Goal: Find specific page/section: Find specific page/section

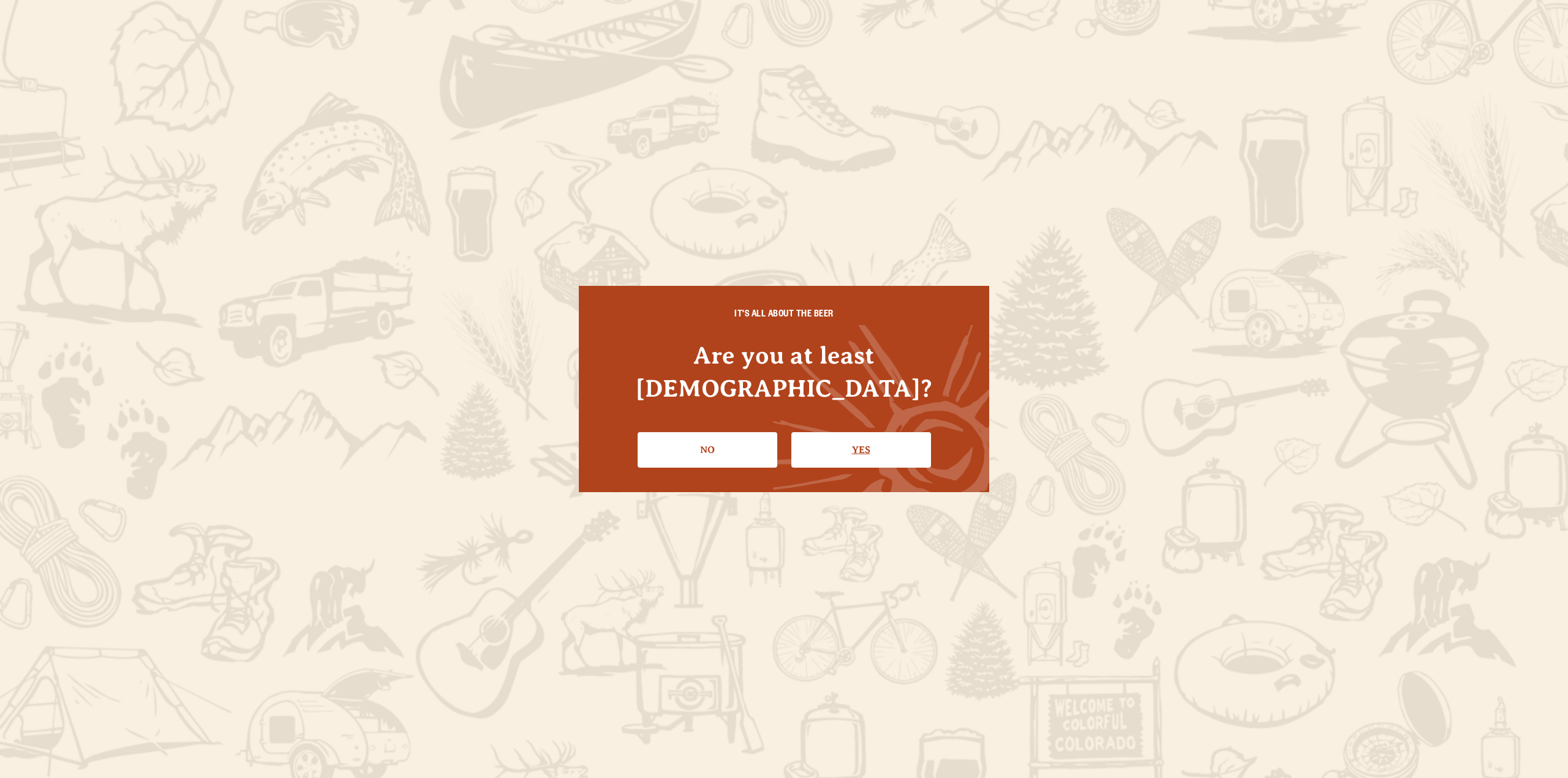
click at [860, 434] on link "Yes" at bounding box center [861, 450] width 139 height 36
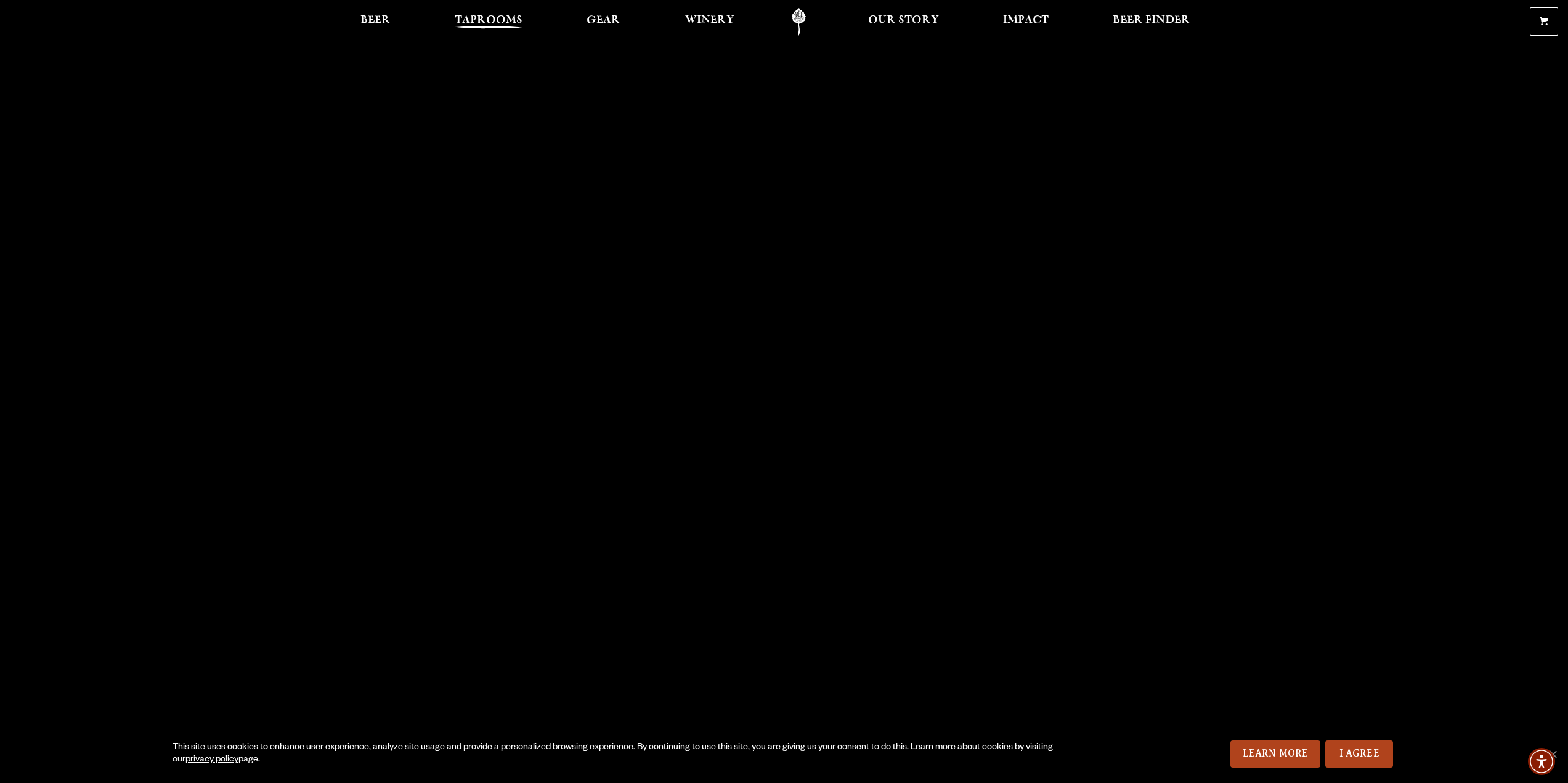
click at [474, 21] on span "Taprooms" at bounding box center [488, 20] width 68 height 10
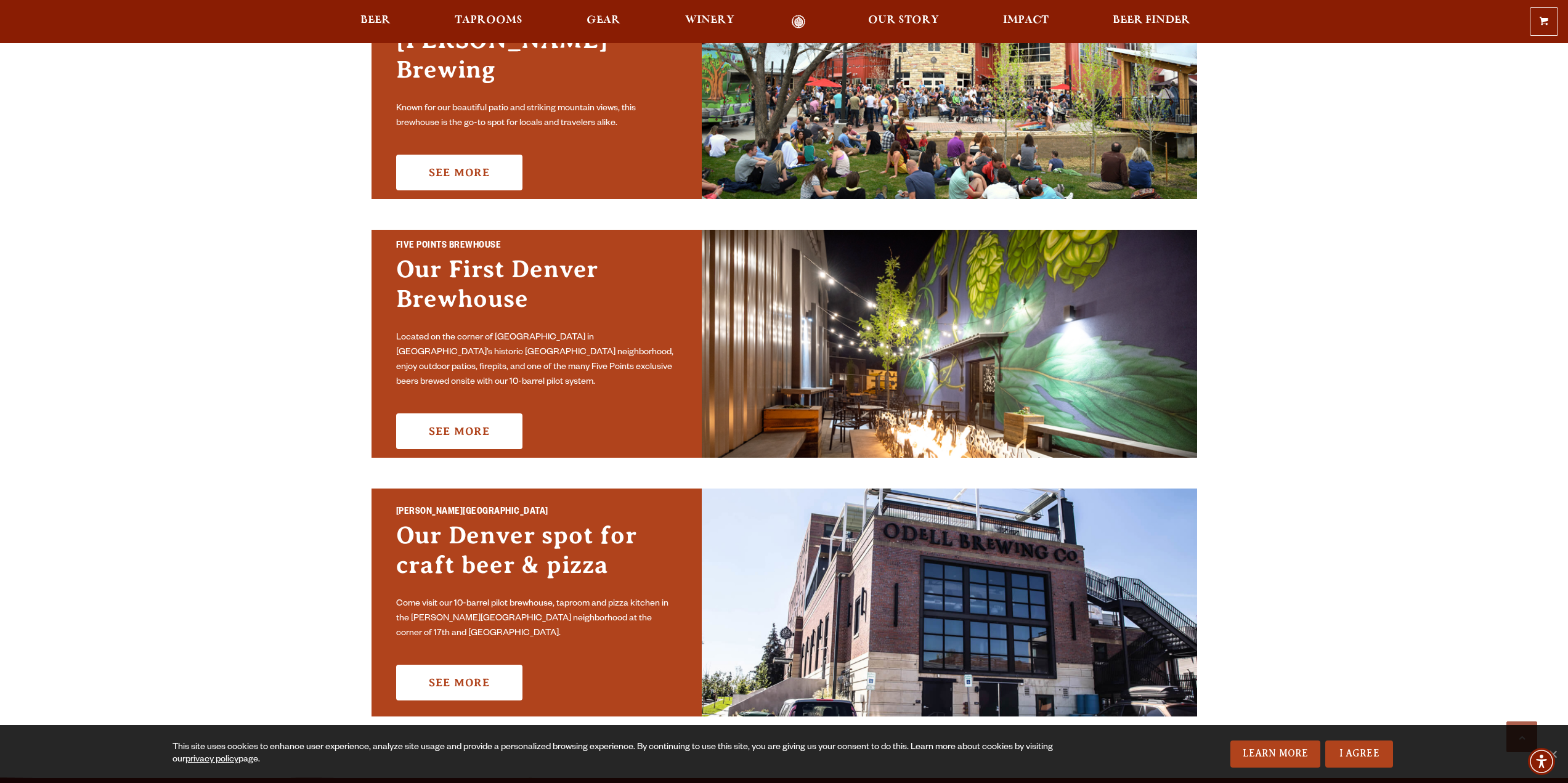
scroll to position [616, 0]
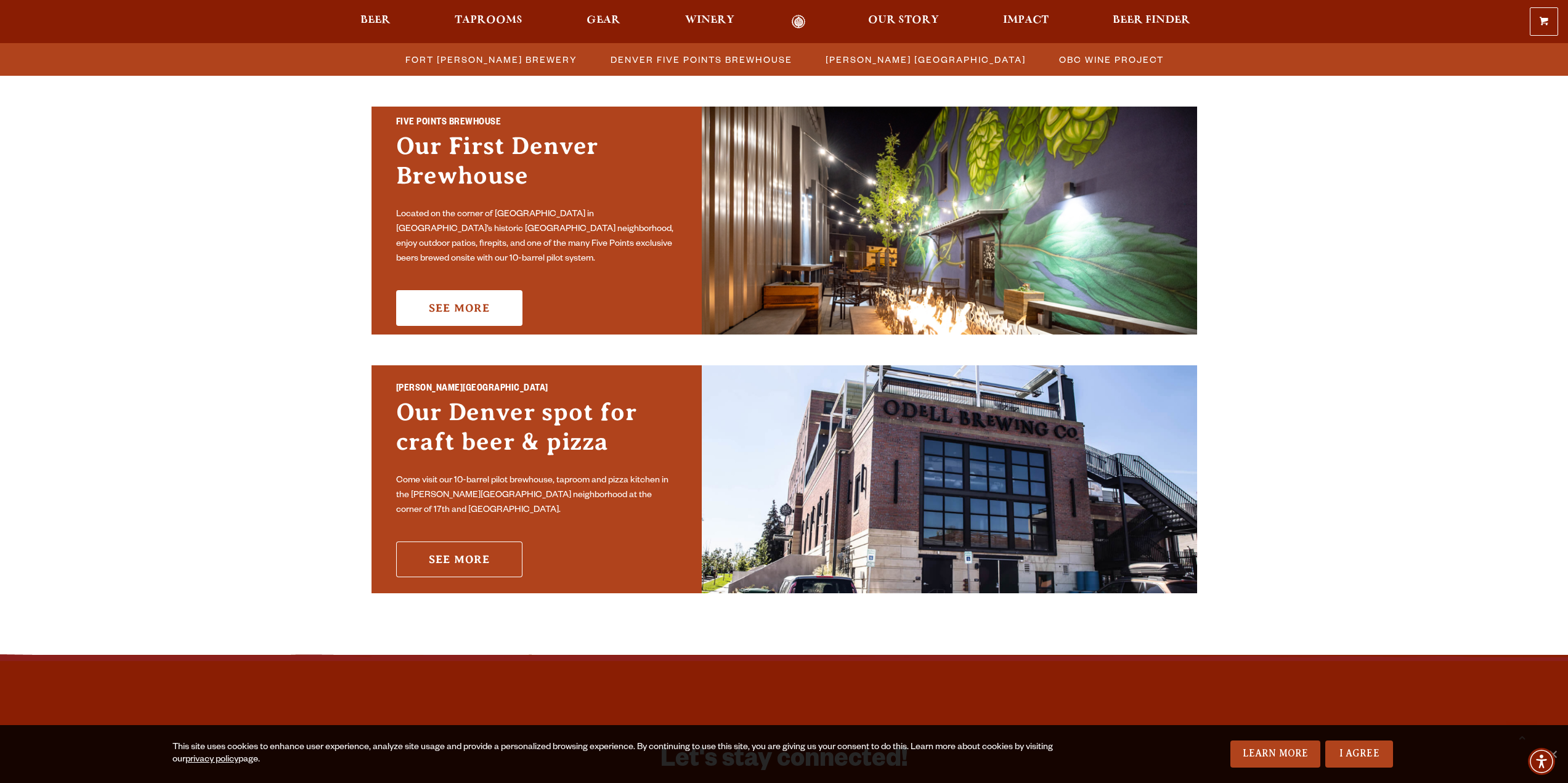
click at [464, 545] on link "See More" at bounding box center [459, 559] width 126 height 36
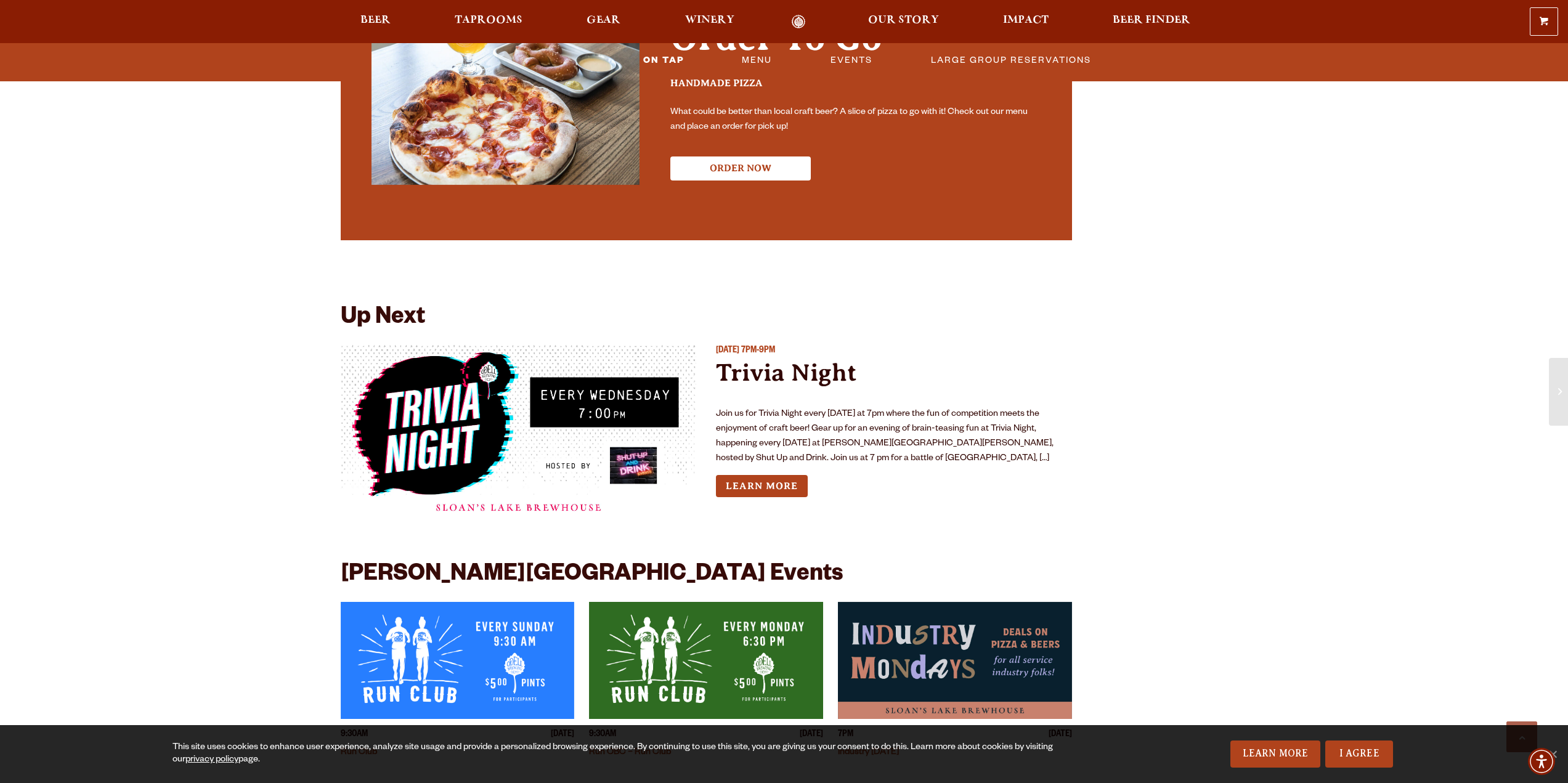
scroll to position [3020, 0]
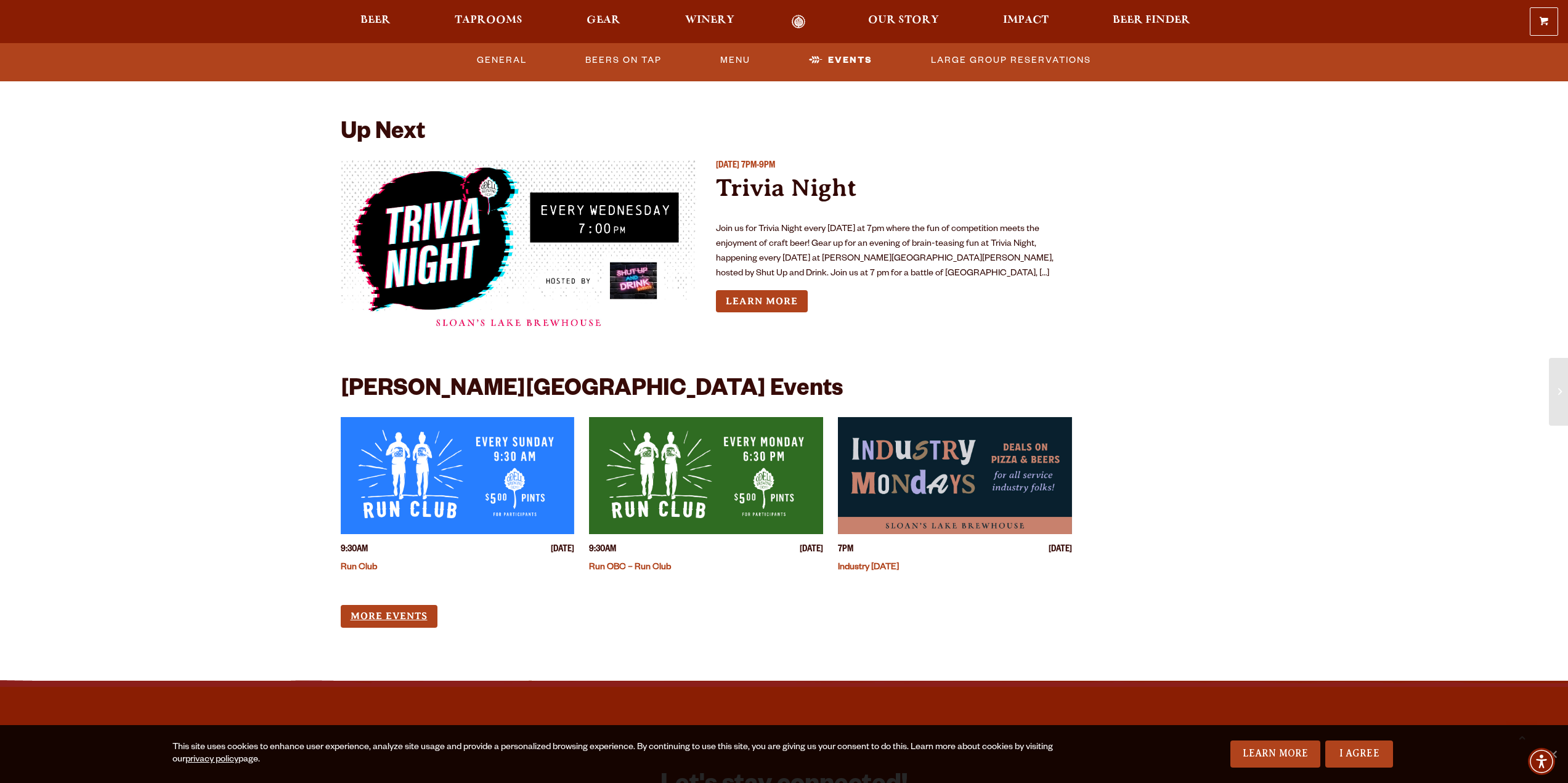
click at [421, 605] on link "More Events" at bounding box center [389, 617] width 97 height 23
